Goal: Task Accomplishment & Management: Use online tool/utility

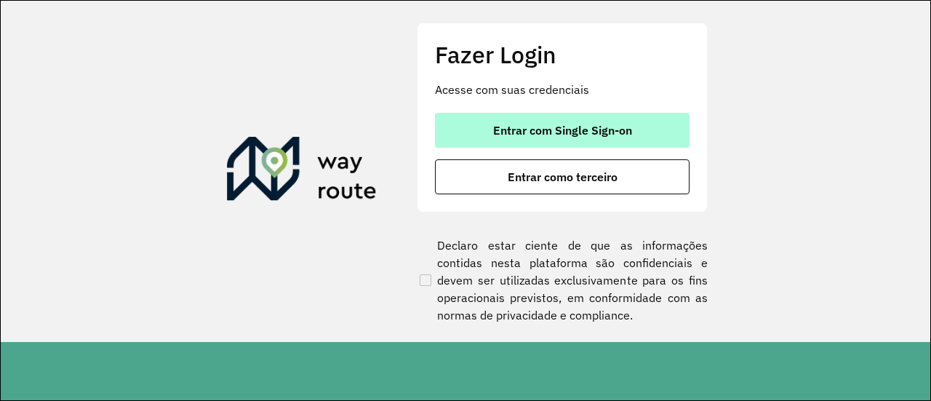
click at [553, 135] on span "Entrar com Single Sign-on" at bounding box center [562, 130] width 139 height 12
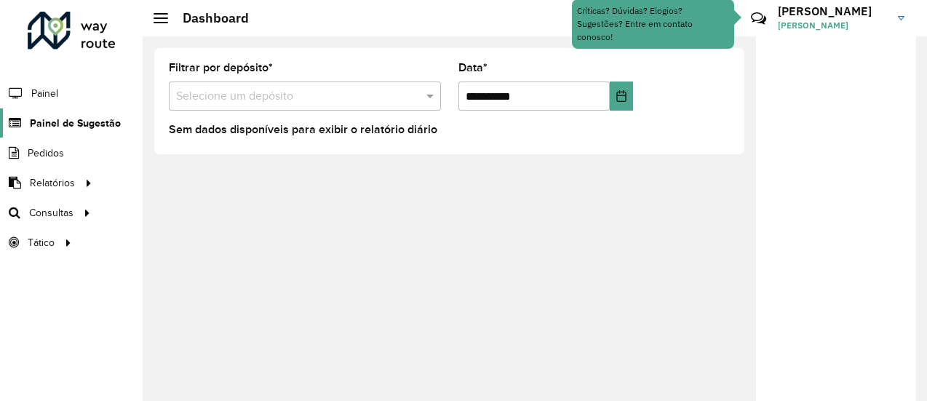
click at [98, 123] on span "Painel de Sugestão" at bounding box center [75, 123] width 91 height 15
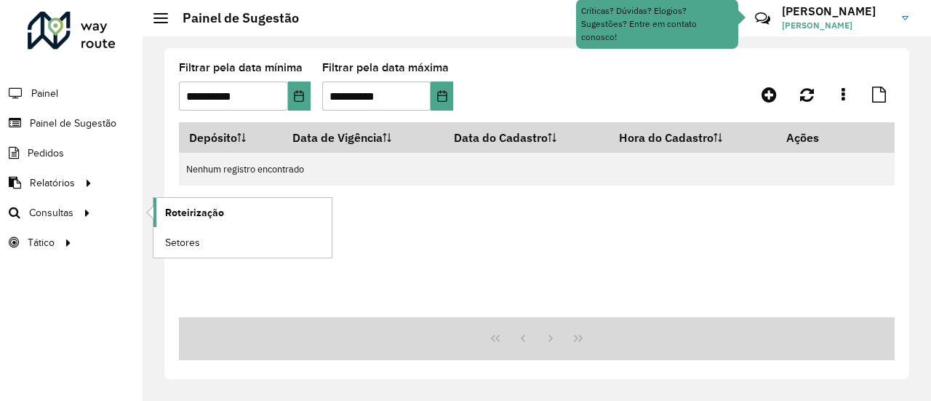
click at [178, 213] on span "Roteirização" at bounding box center [194, 212] width 59 height 15
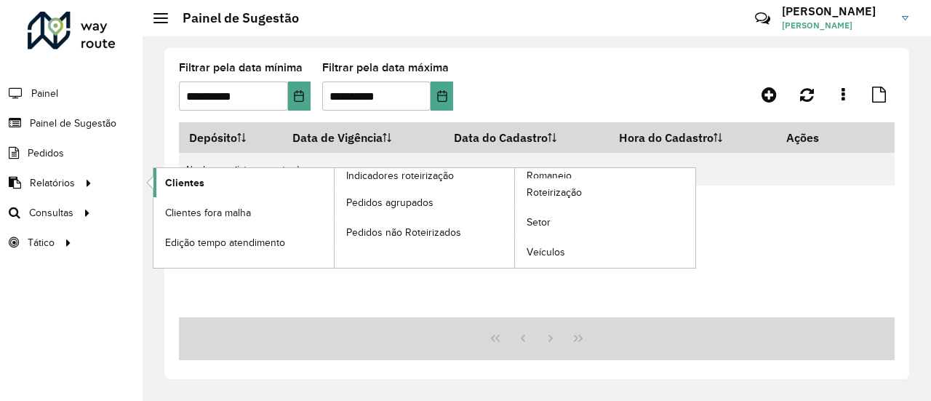
click at [177, 182] on span "Clientes" at bounding box center [184, 182] width 39 height 15
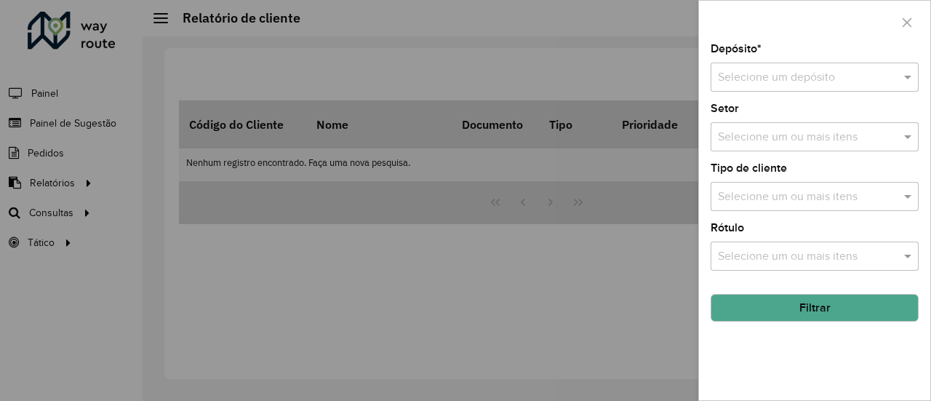
click at [800, 73] on input "text" at bounding box center [800, 77] width 164 height 17
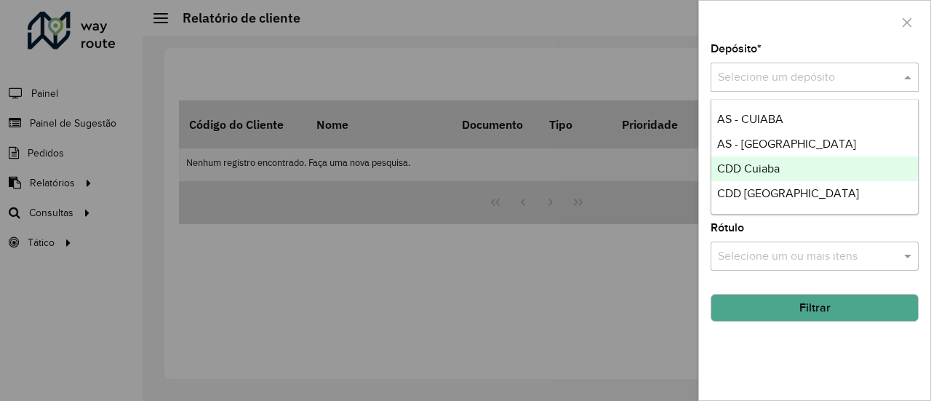
click at [791, 164] on div "CDD Cuiaba" at bounding box center [814, 168] width 207 height 25
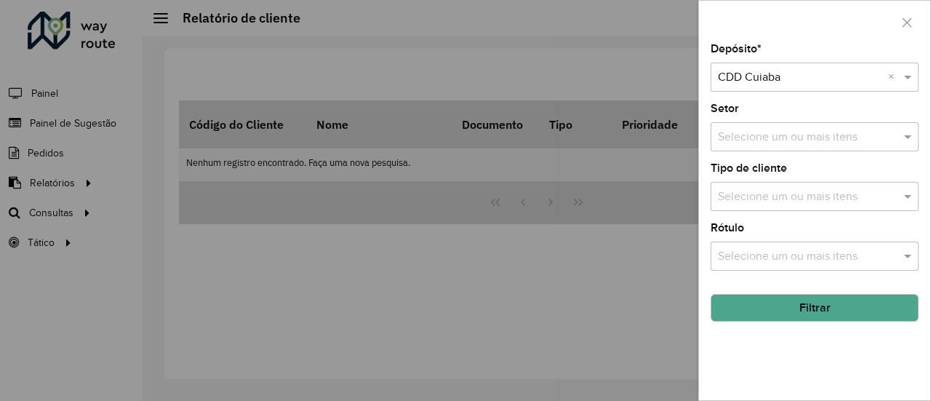
click at [785, 303] on button "Filtrar" at bounding box center [815, 308] width 208 height 28
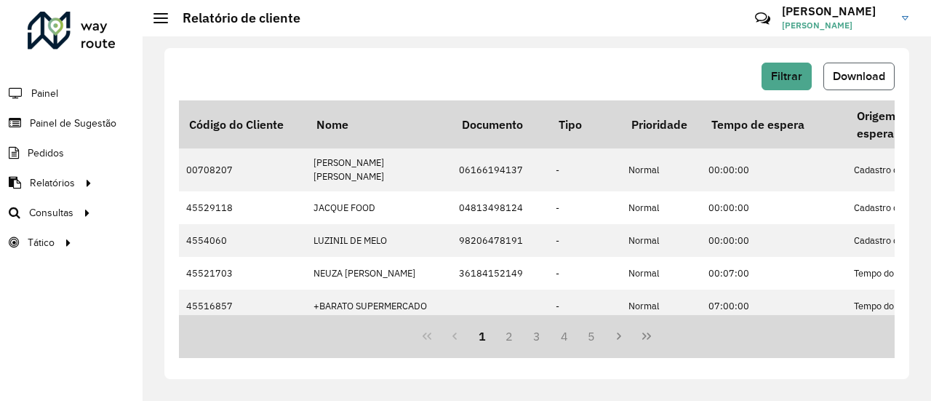
click at [867, 75] on span "Download" at bounding box center [859, 76] width 52 height 12
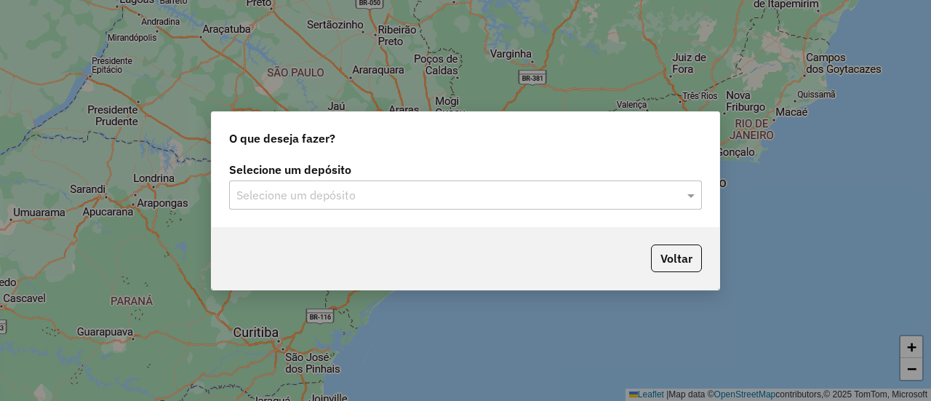
click at [608, 204] on div "Selecione um depósito" at bounding box center [465, 194] width 473 height 29
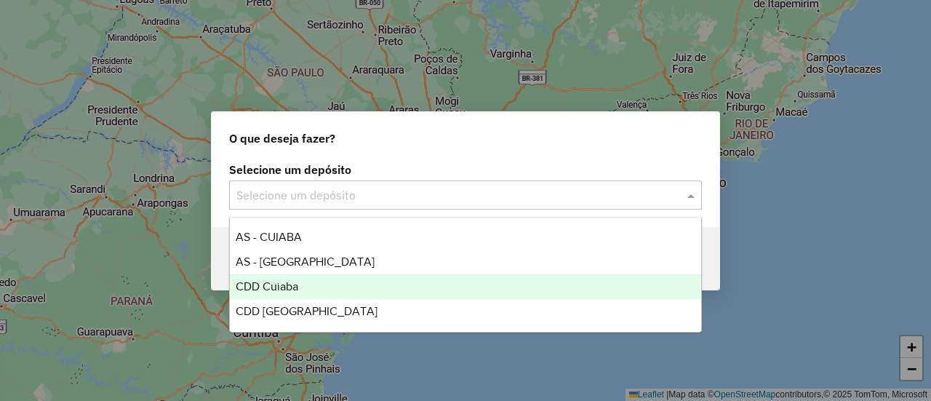
click at [365, 281] on div "CDD Cuiaba" at bounding box center [465, 286] width 471 height 25
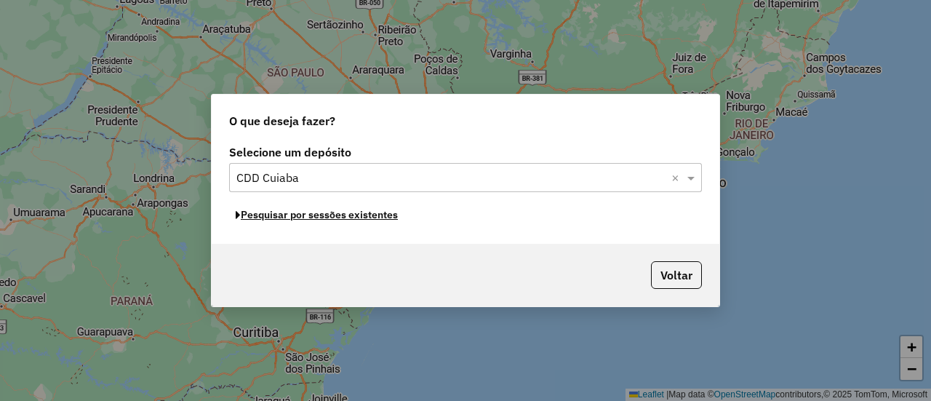
click at [375, 215] on button "Pesquisar por sessões existentes" at bounding box center [316, 215] width 175 height 23
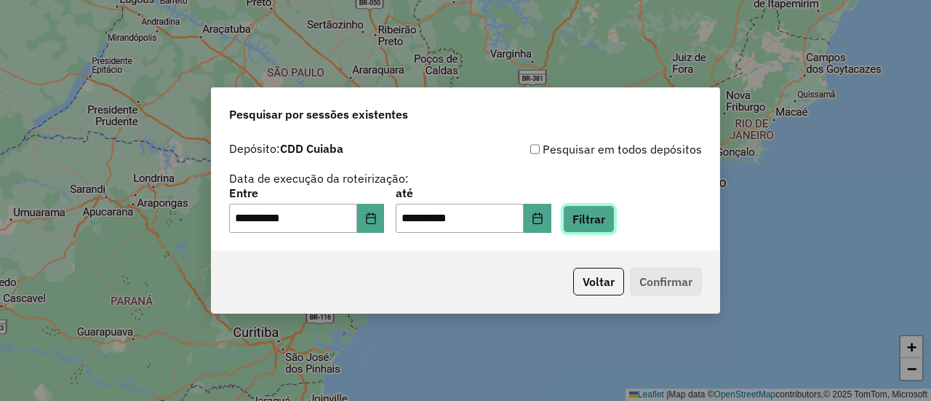
click at [615, 217] on button "Filtrar" at bounding box center [589, 219] width 52 height 28
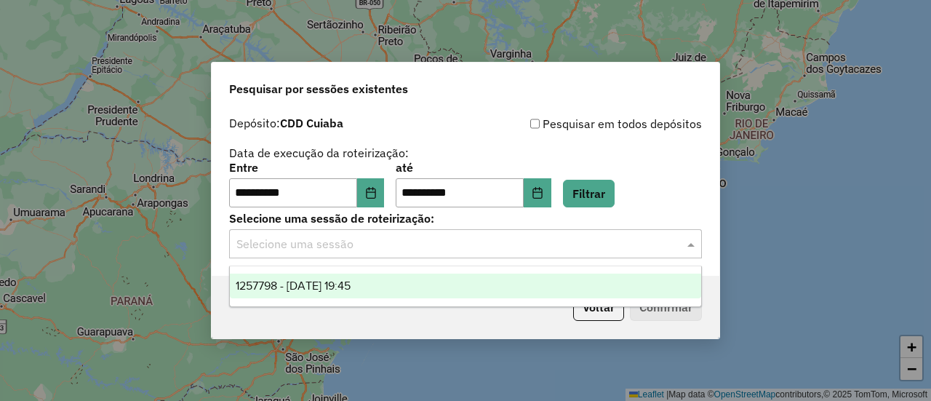
click at [664, 245] on input "text" at bounding box center [450, 244] width 429 height 17
click at [497, 287] on div "1257798 - [DATE] 19:45" at bounding box center [465, 285] width 471 height 25
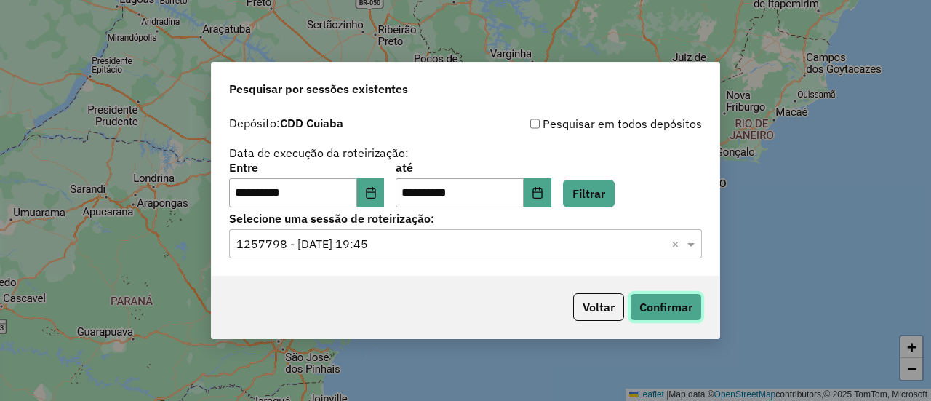
click at [672, 313] on button "Confirmar" at bounding box center [666, 307] width 72 height 28
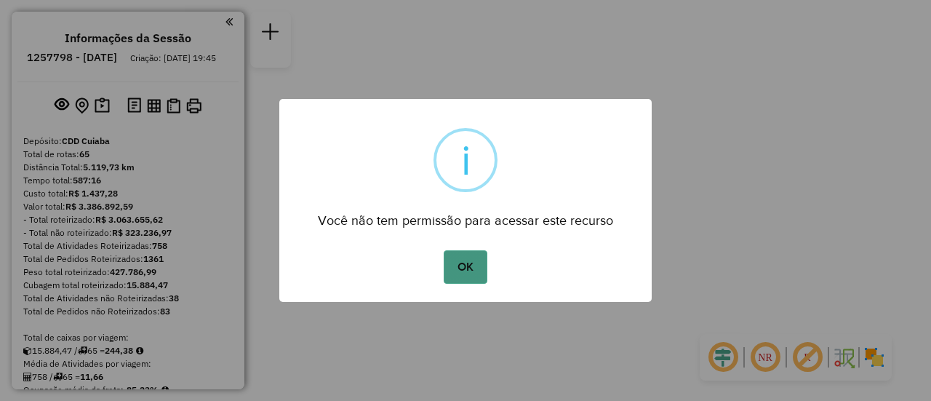
click at [470, 263] on button "OK" at bounding box center [465, 266] width 43 height 33
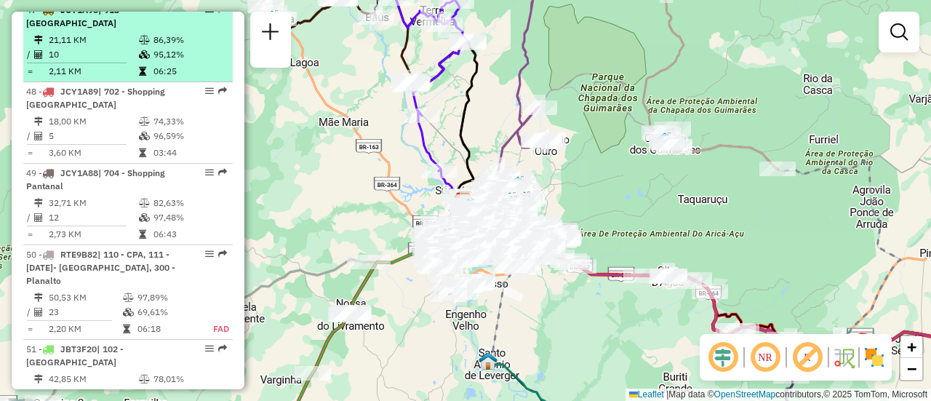
scroll to position [4451, 0]
